Goal: Find specific page/section: Find specific page/section

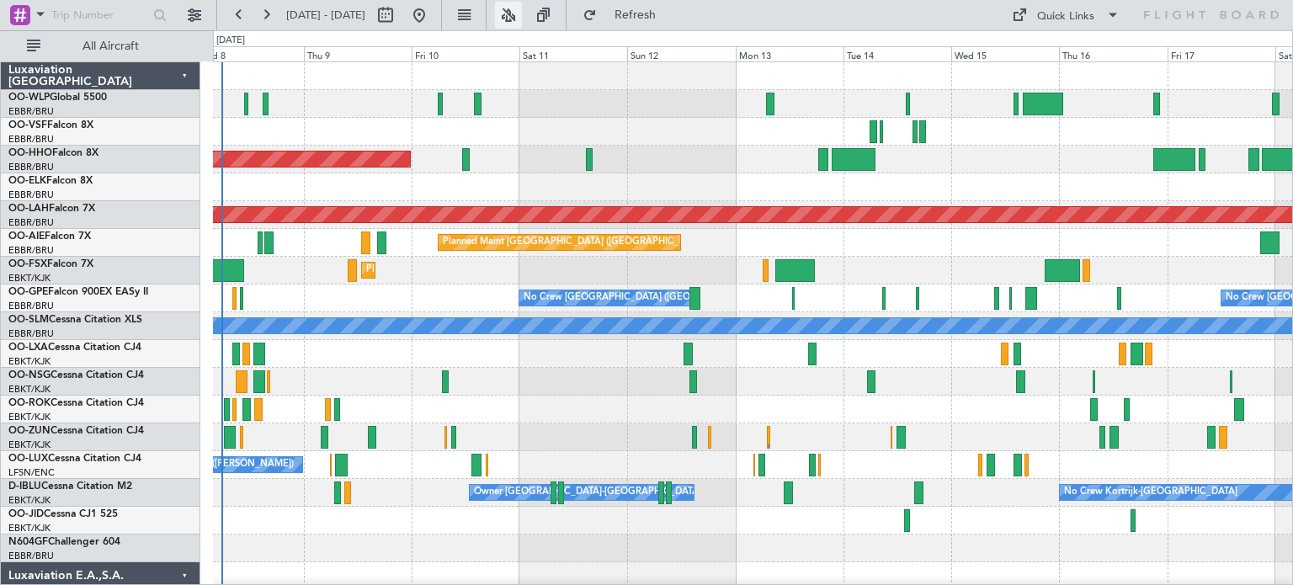
click at [522, 15] on button at bounding box center [508, 15] width 27 height 27
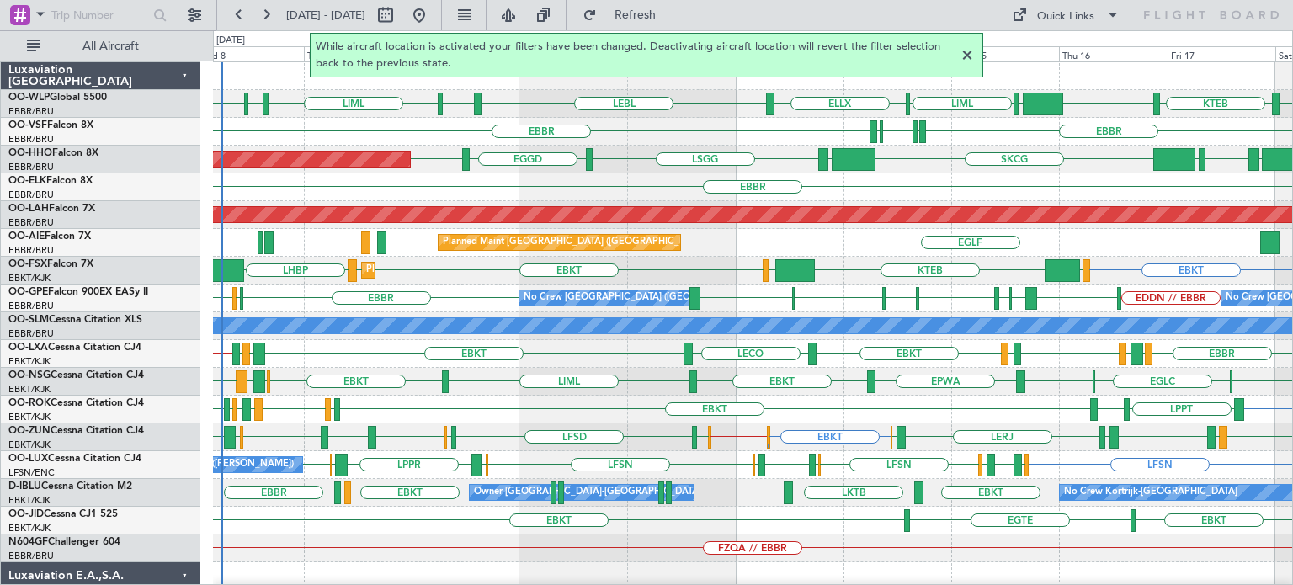
click at [969, 56] on div at bounding box center [967, 55] width 20 height 20
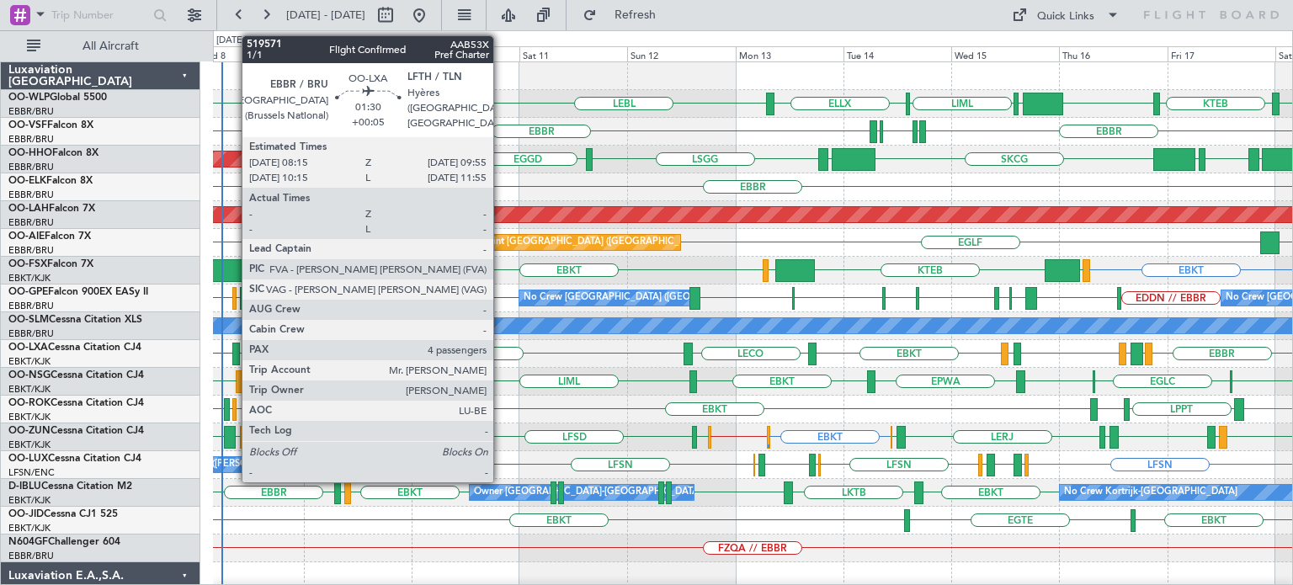
click at [233, 349] on div at bounding box center [236, 354] width 8 height 23
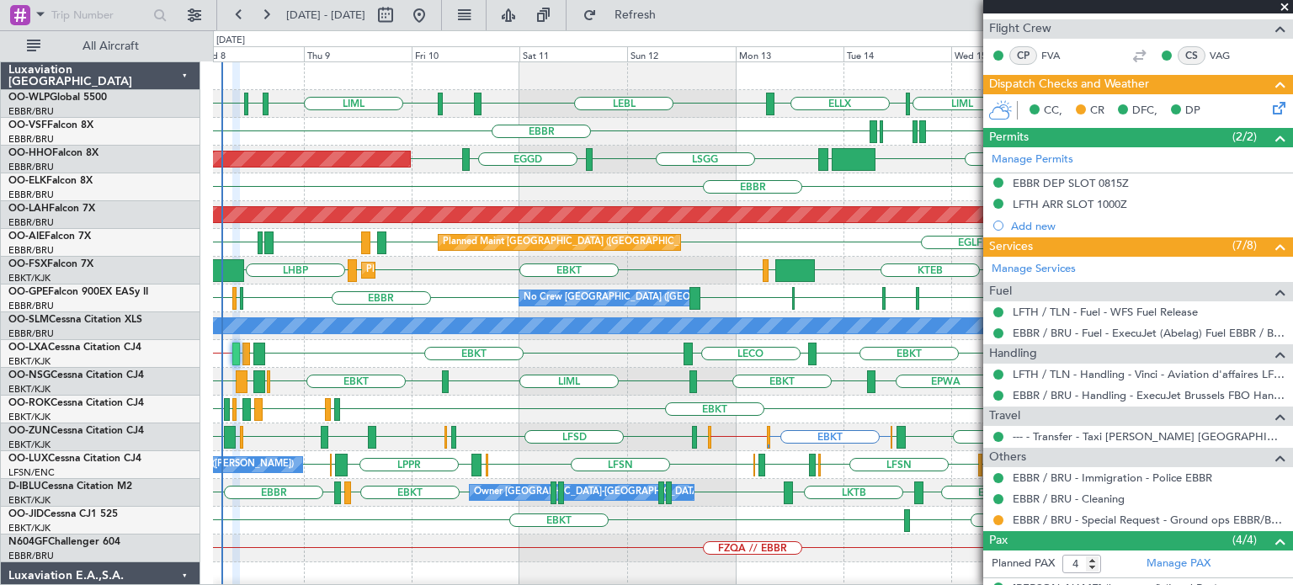
scroll to position [495, 0]
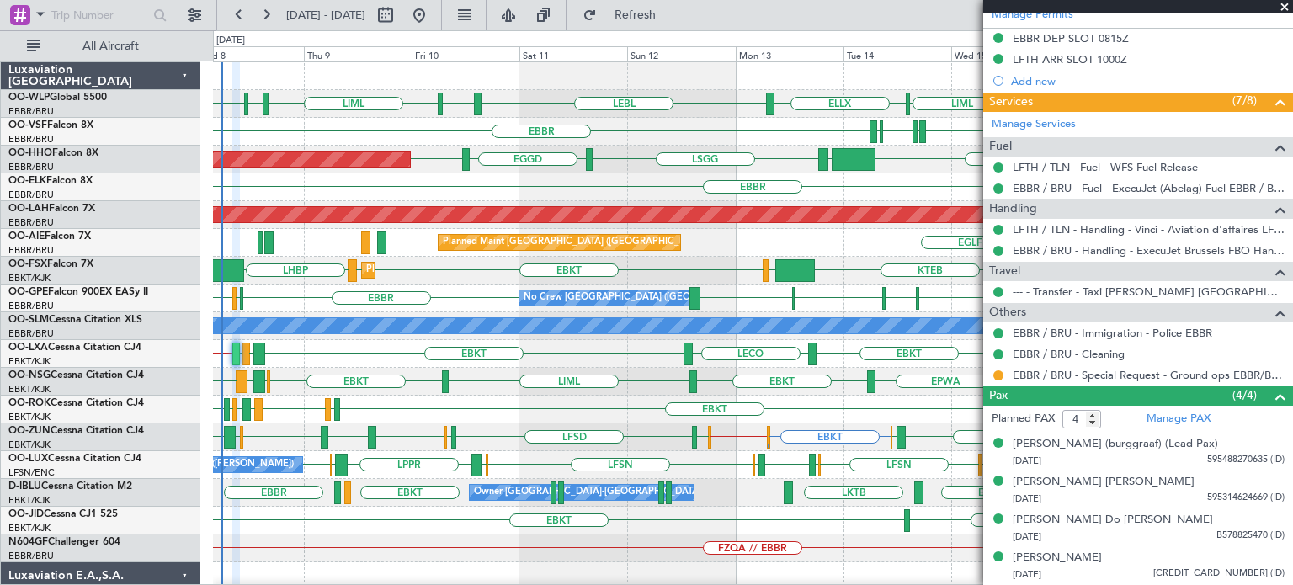
click at [1283, 6] on span at bounding box center [1284, 7] width 17 height 15
